Goal: Find specific page/section: Find specific page/section

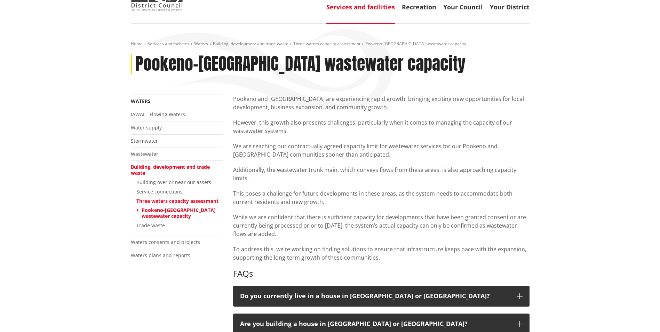
scroll to position [35, 0]
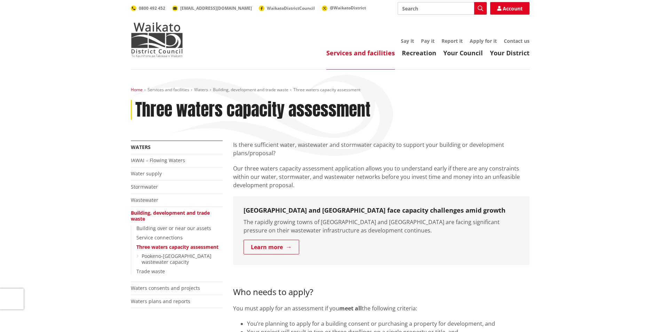
click at [134, 87] on link "Home" at bounding box center [137, 90] width 12 height 6
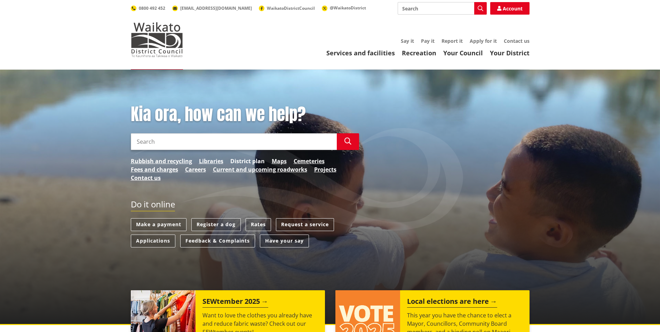
click at [255, 160] on link "District plan" at bounding box center [247, 161] width 34 height 8
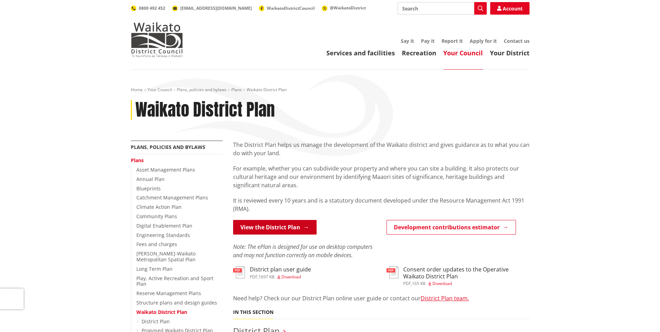
click at [288, 228] on link "View the District Plan" at bounding box center [274, 227] width 83 height 15
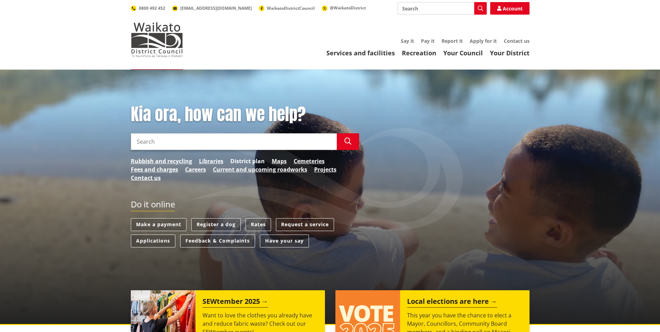
click at [238, 160] on link "District plan" at bounding box center [247, 161] width 34 height 8
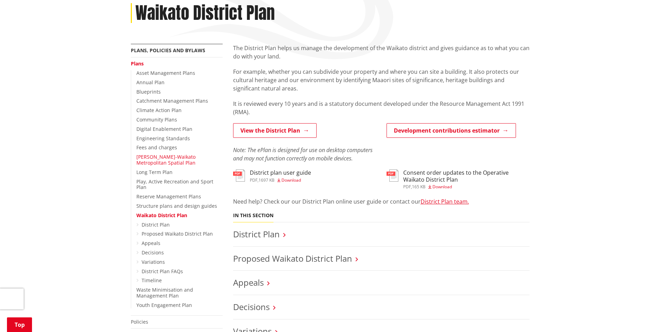
scroll to position [104, 0]
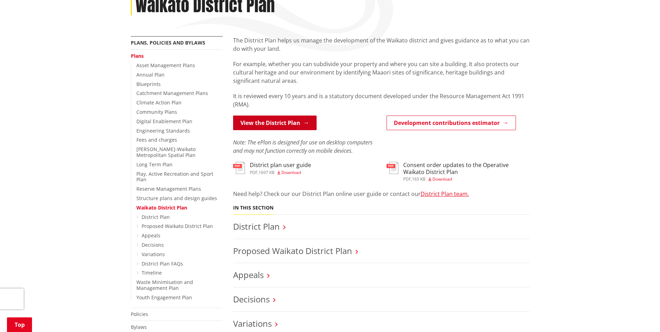
click at [266, 126] on link "View the District Plan" at bounding box center [274, 122] width 83 height 15
